Goal: Task Accomplishment & Management: Use online tool/utility

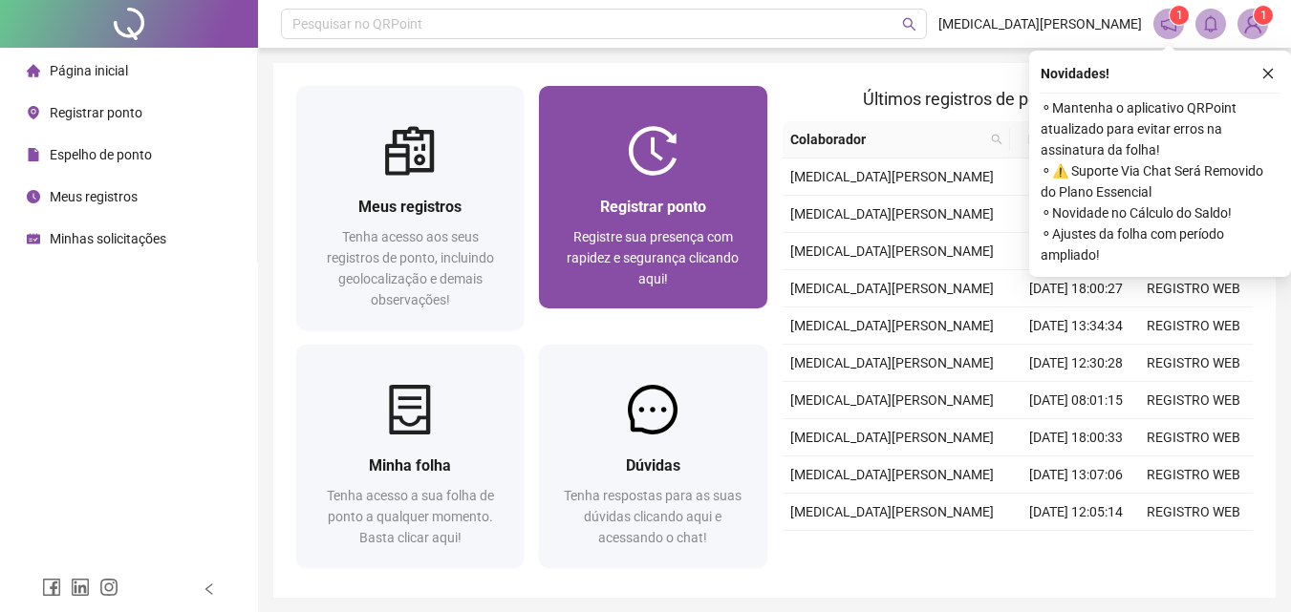
click at [678, 198] on span "Registrar ponto" at bounding box center [653, 207] width 106 height 18
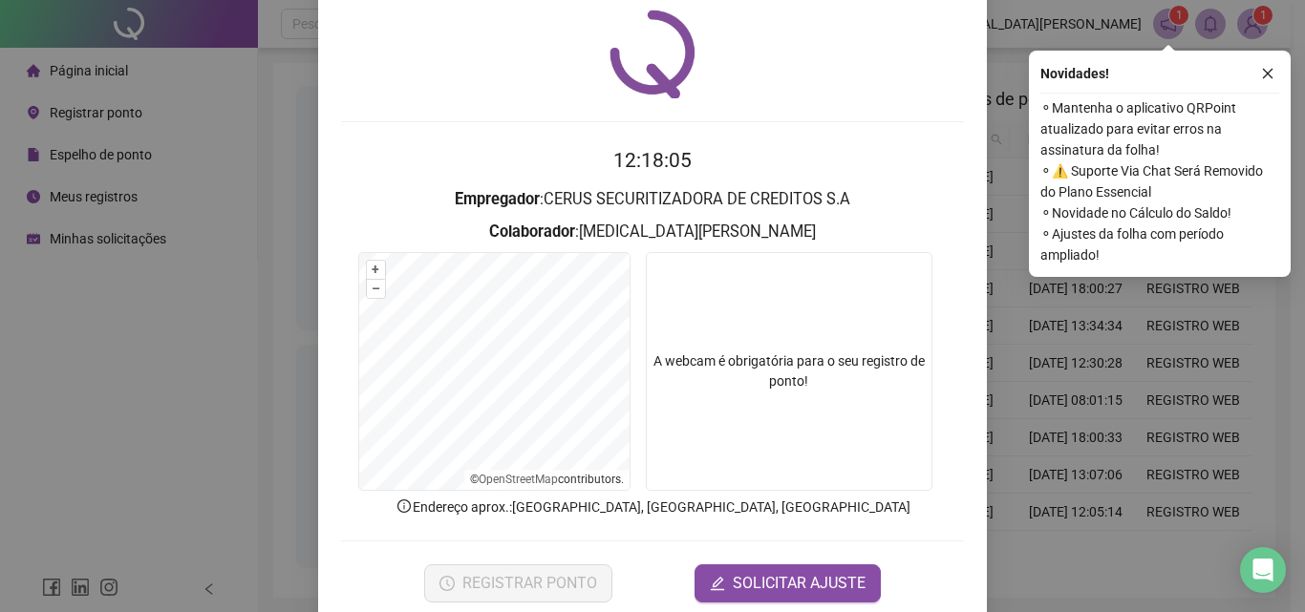
scroll to position [92, 0]
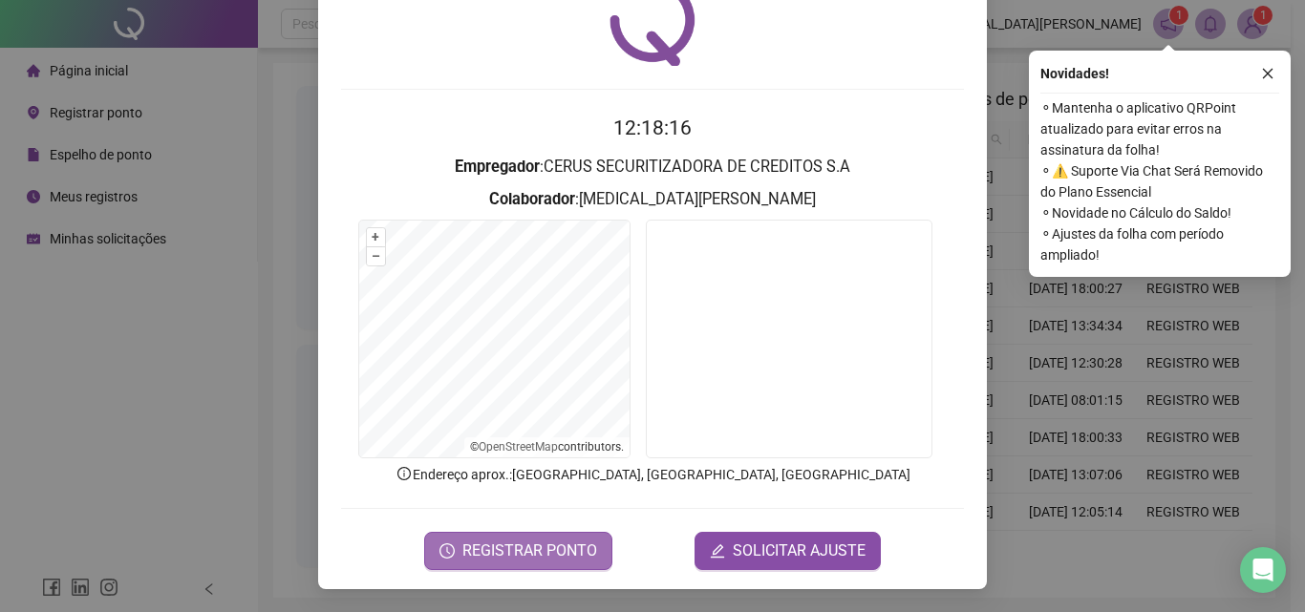
click at [570, 549] on span "REGISTRAR PONTO" at bounding box center [529, 551] width 135 height 23
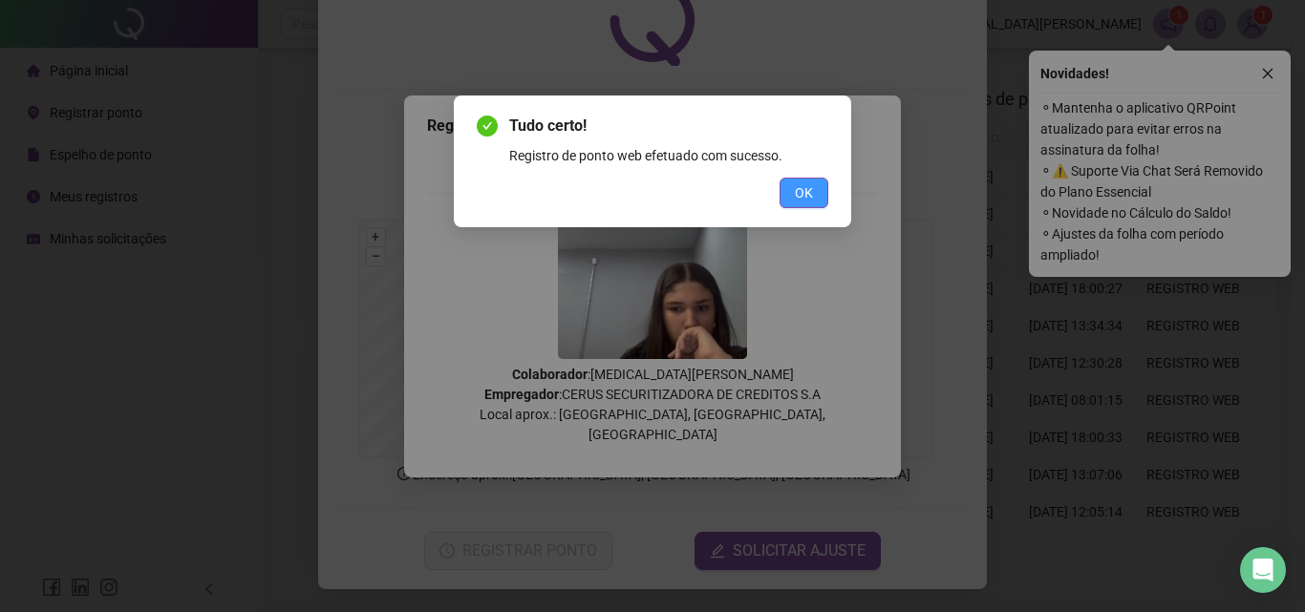
click at [810, 195] on span "OK" at bounding box center [804, 192] width 18 height 21
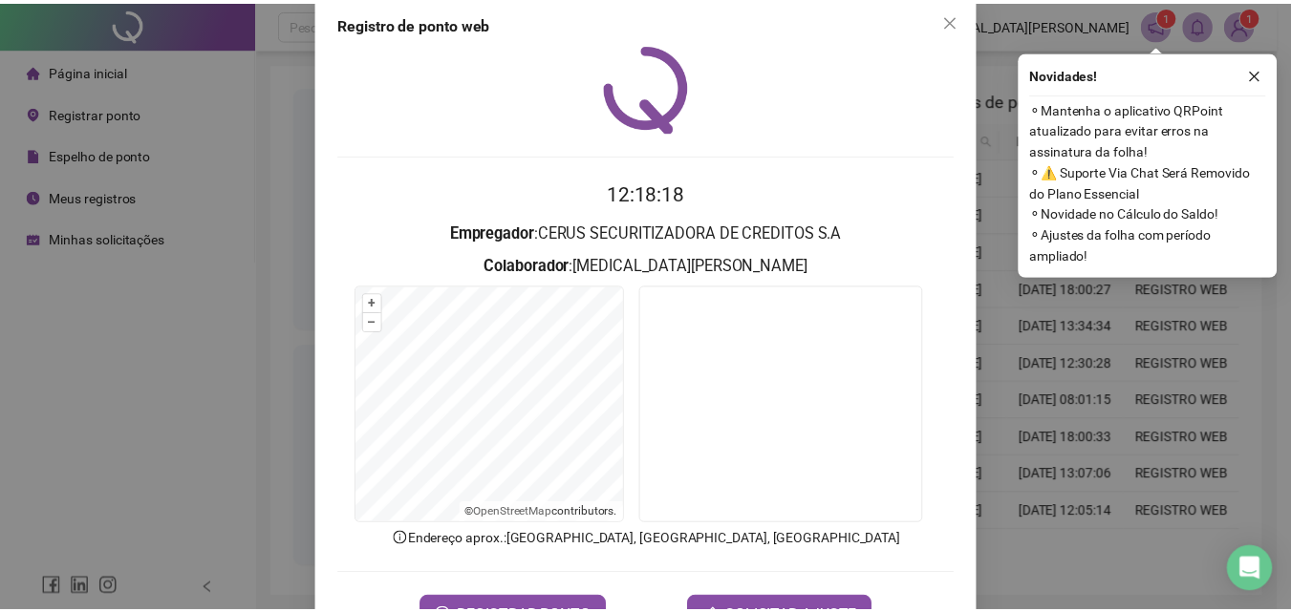
scroll to position [0, 0]
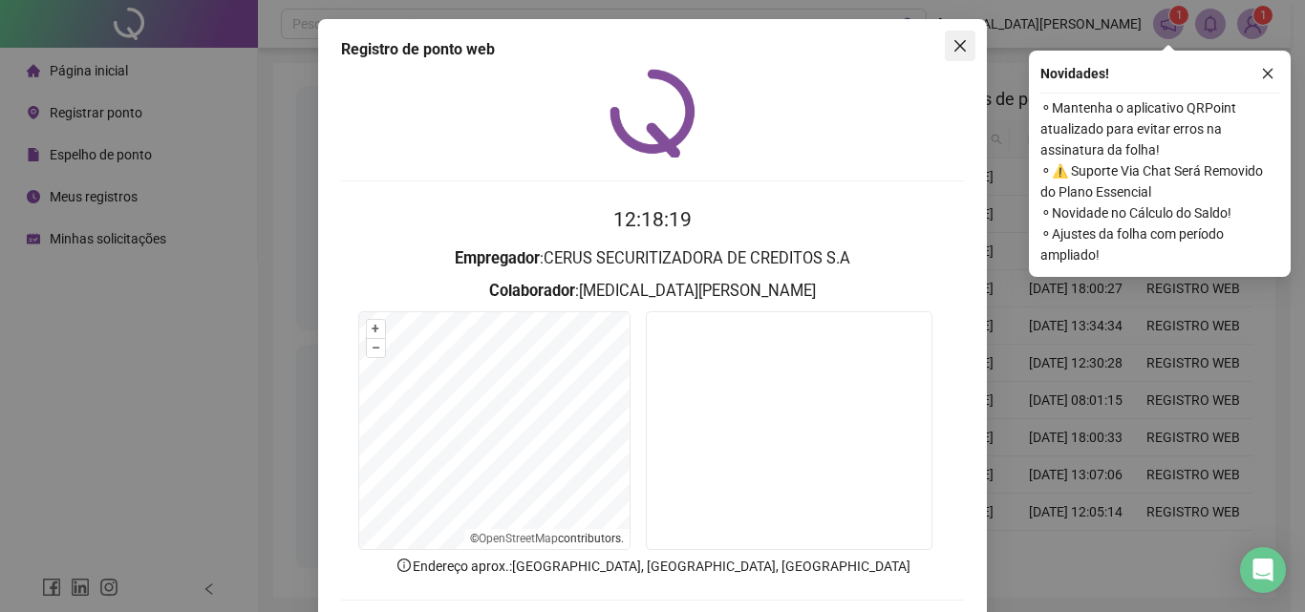
click at [953, 43] on icon "close" at bounding box center [960, 45] width 15 height 15
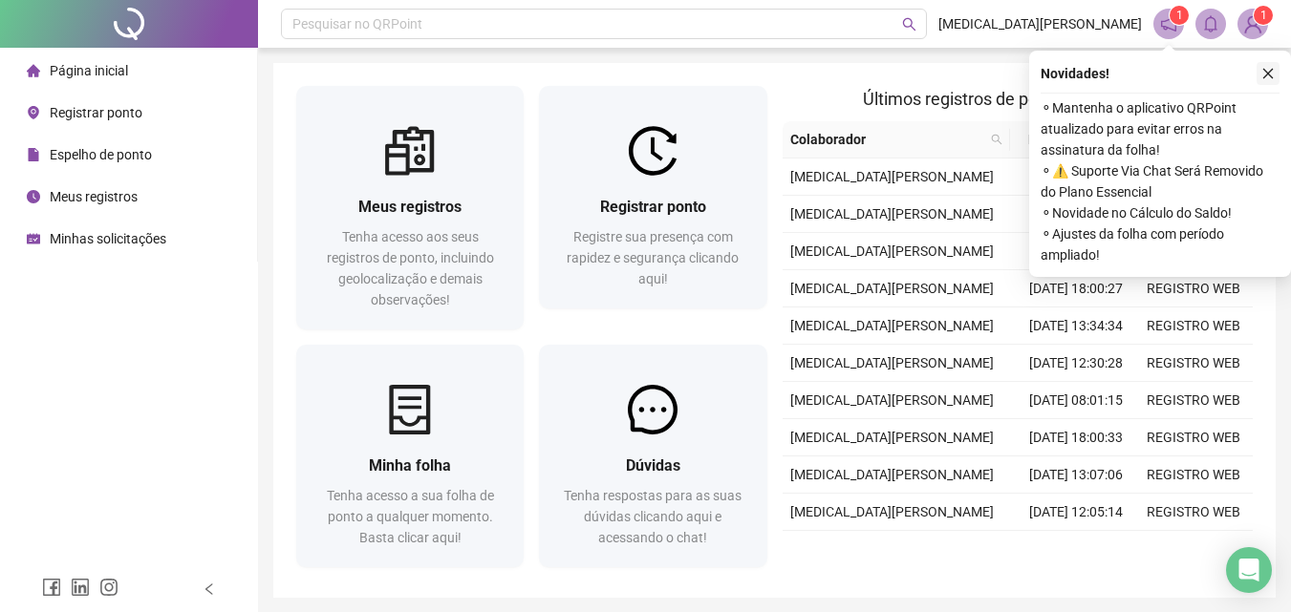
click at [1268, 72] on icon "close" at bounding box center [1267, 73] width 13 height 13
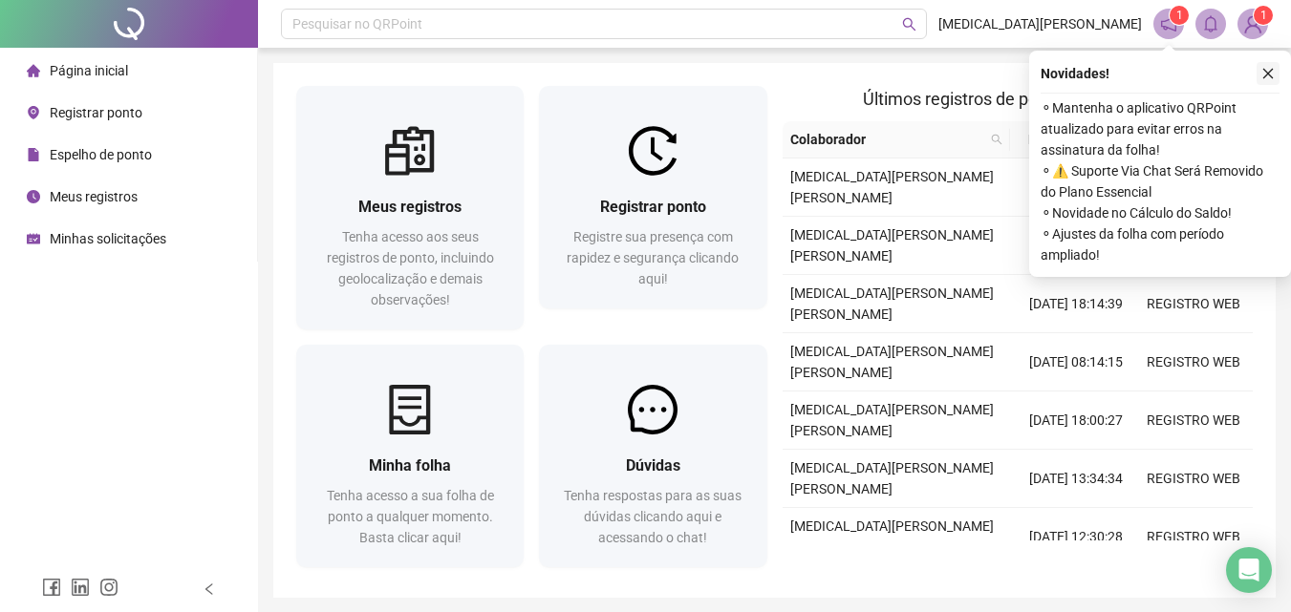
click at [1273, 66] on button "button" at bounding box center [1267, 73] width 23 height 23
